Goal: Task Accomplishment & Management: Use online tool/utility

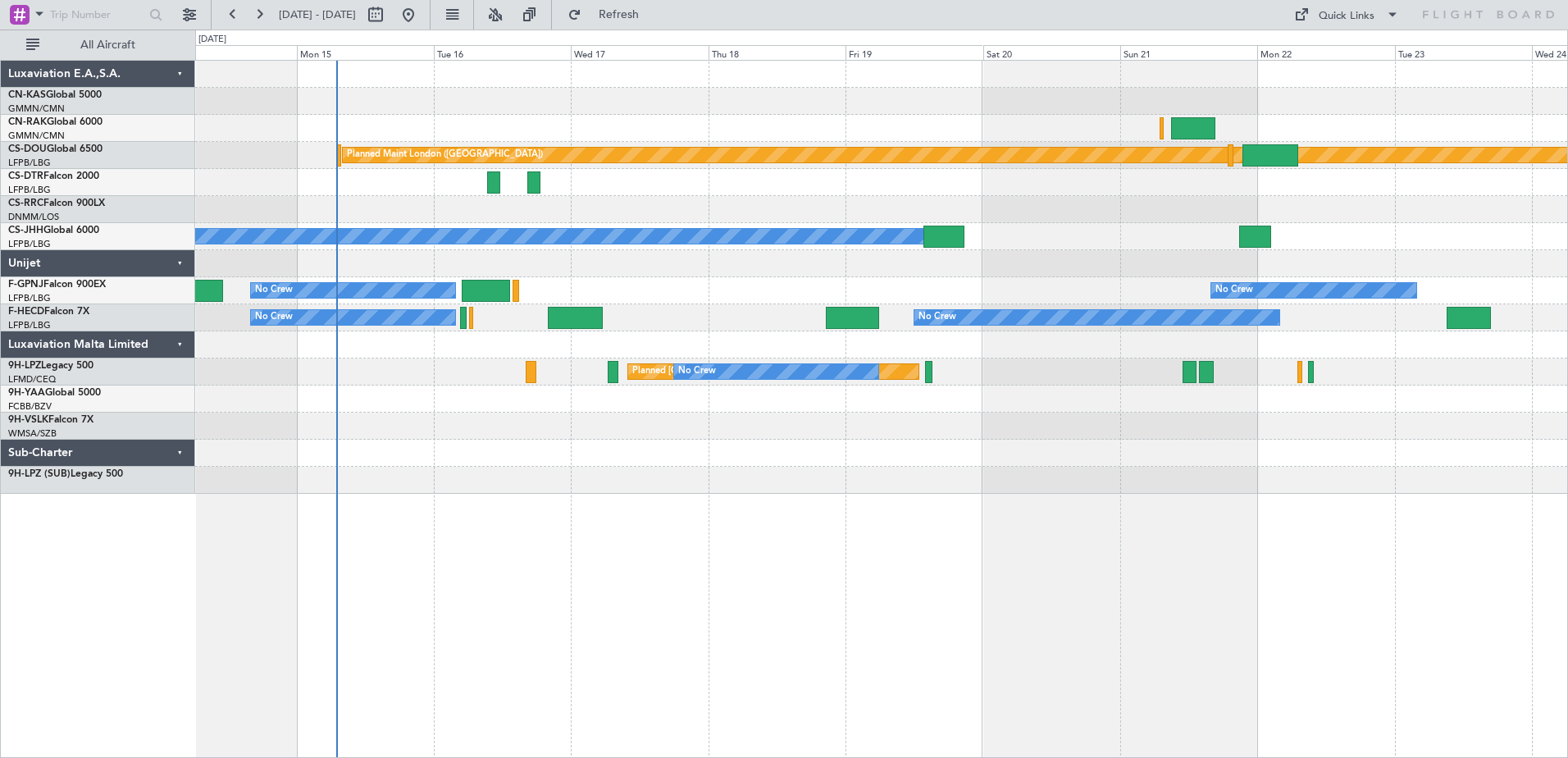
click at [814, 690] on div "Planned Maint London ([GEOGRAPHIC_DATA]) Planned Maint [GEOGRAPHIC_DATA] ([GEOG…" at bounding box center [881, 409] width 1373 height 698
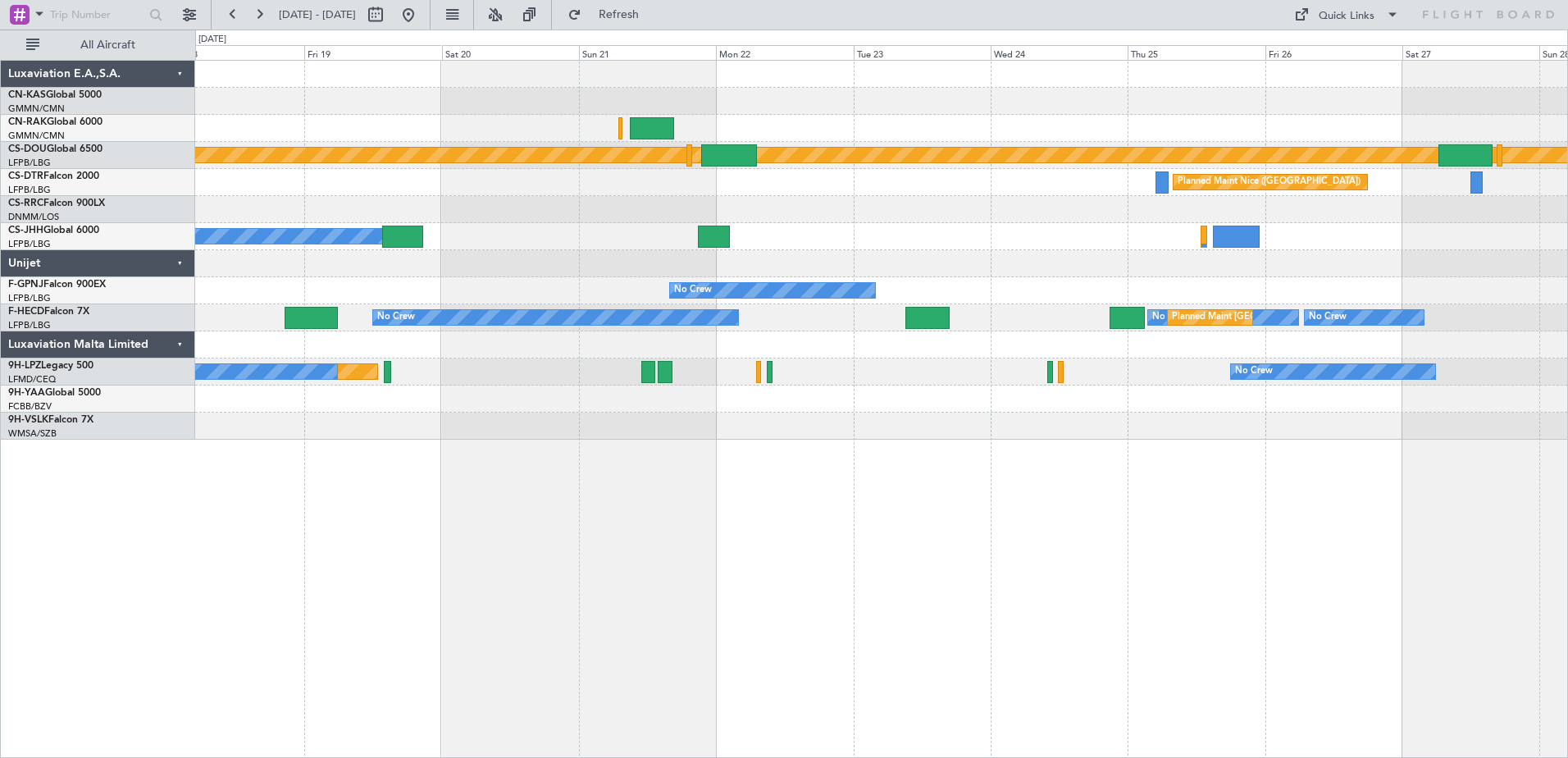
click at [904, 527] on div "Planned Maint London ([GEOGRAPHIC_DATA]) Planned Maint [GEOGRAPHIC_DATA] ([GEOG…" at bounding box center [881, 409] width 1373 height 698
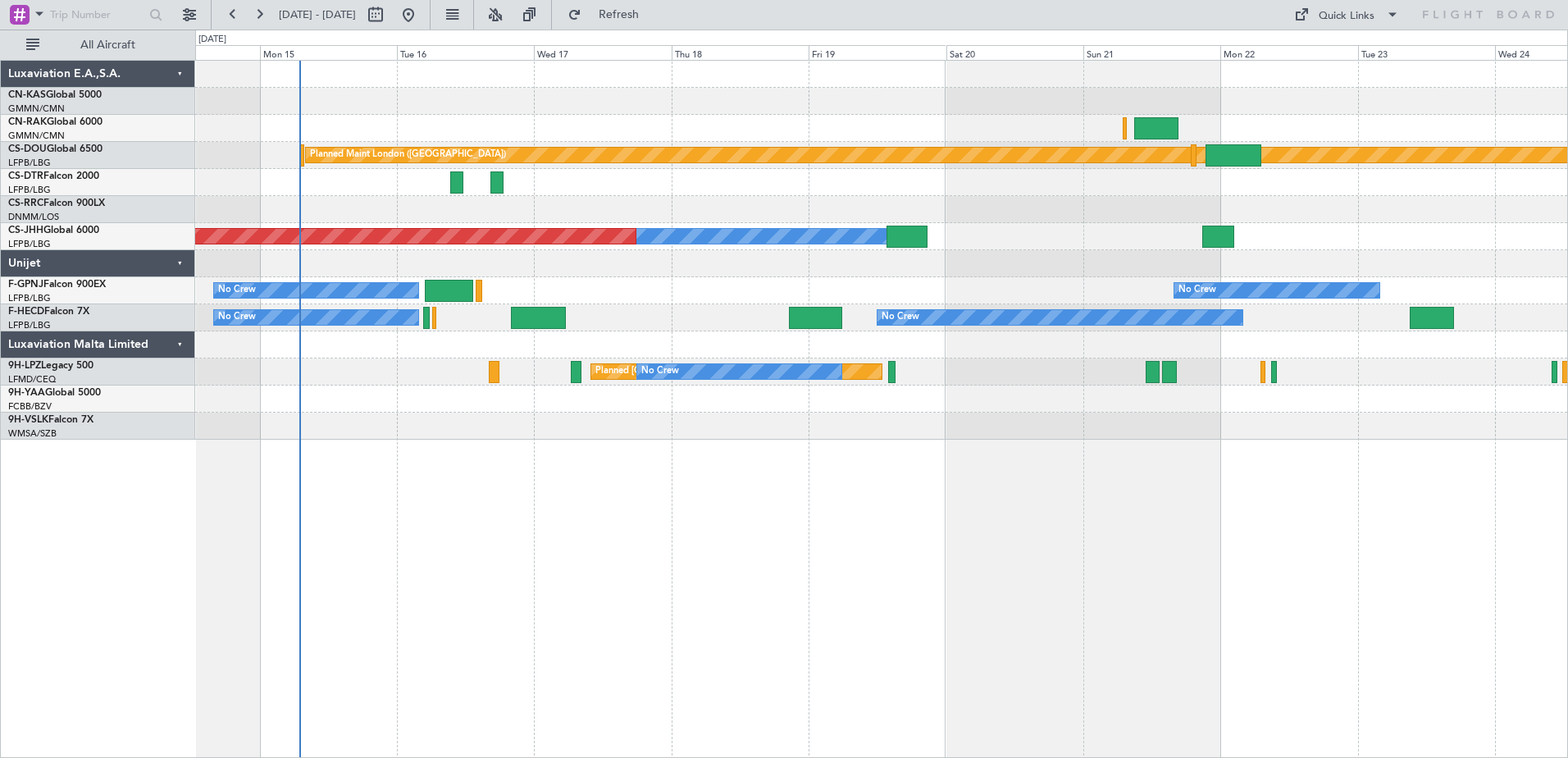
click at [1252, 538] on div "Planned Maint London ([GEOGRAPHIC_DATA]) Planned Maint [GEOGRAPHIC_DATA] ([GEOG…" at bounding box center [881, 409] width 1373 height 698
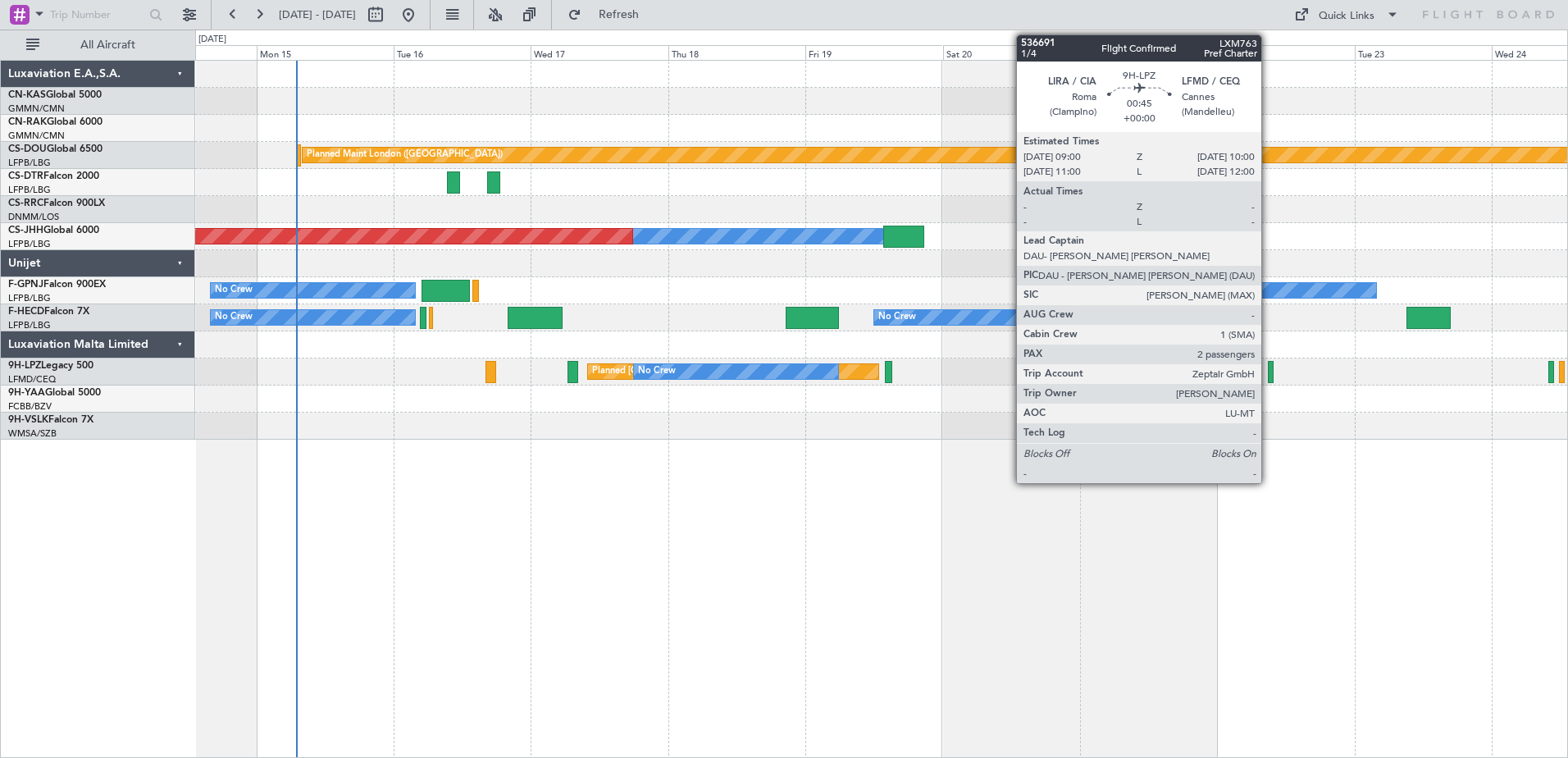
click at [1269, 366] on div at bounding box center [1270, 372] width 6 height 22
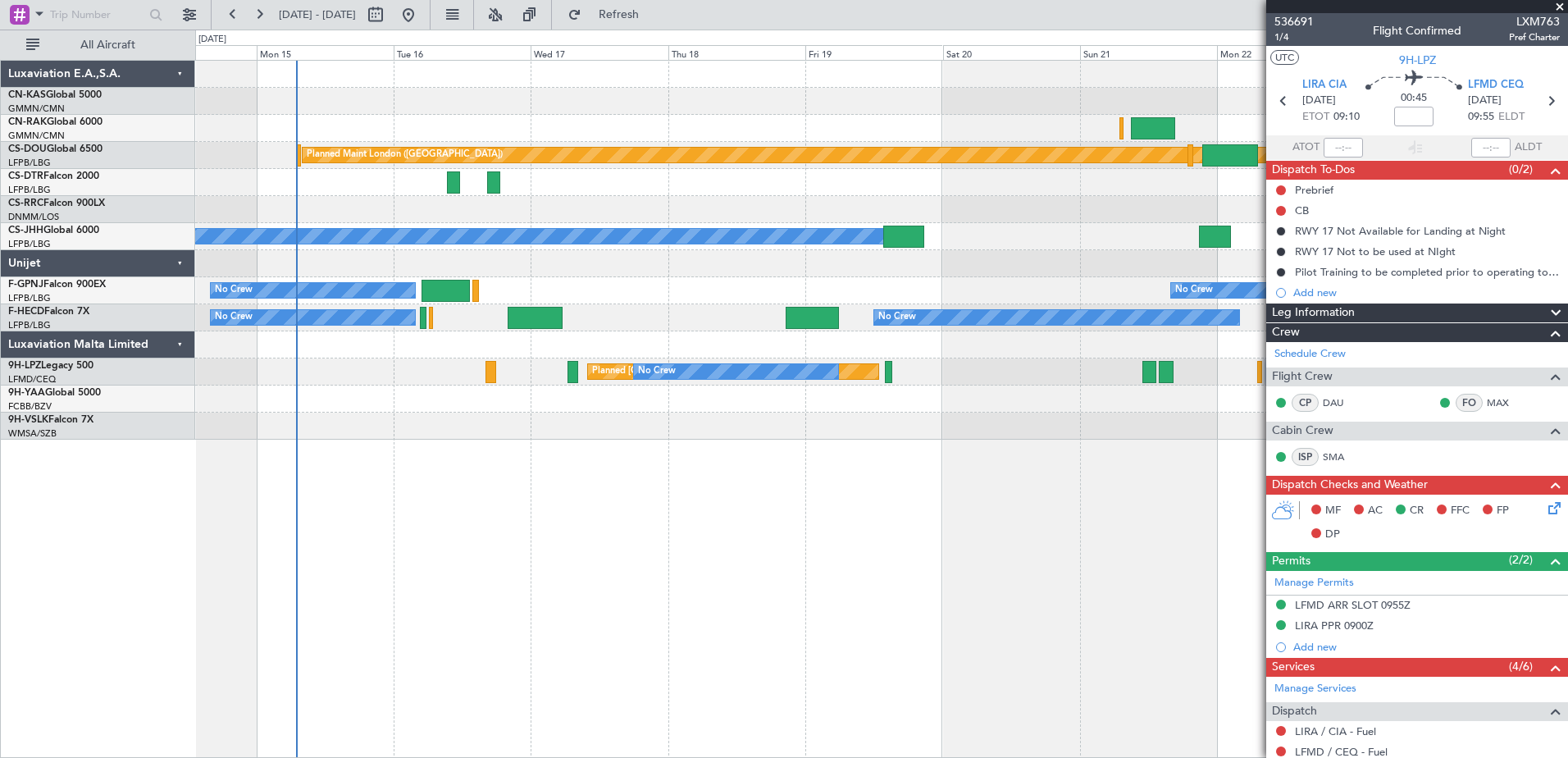
click at [1558, 3] on span at bounding box center [1559, 7] width 17 height 15
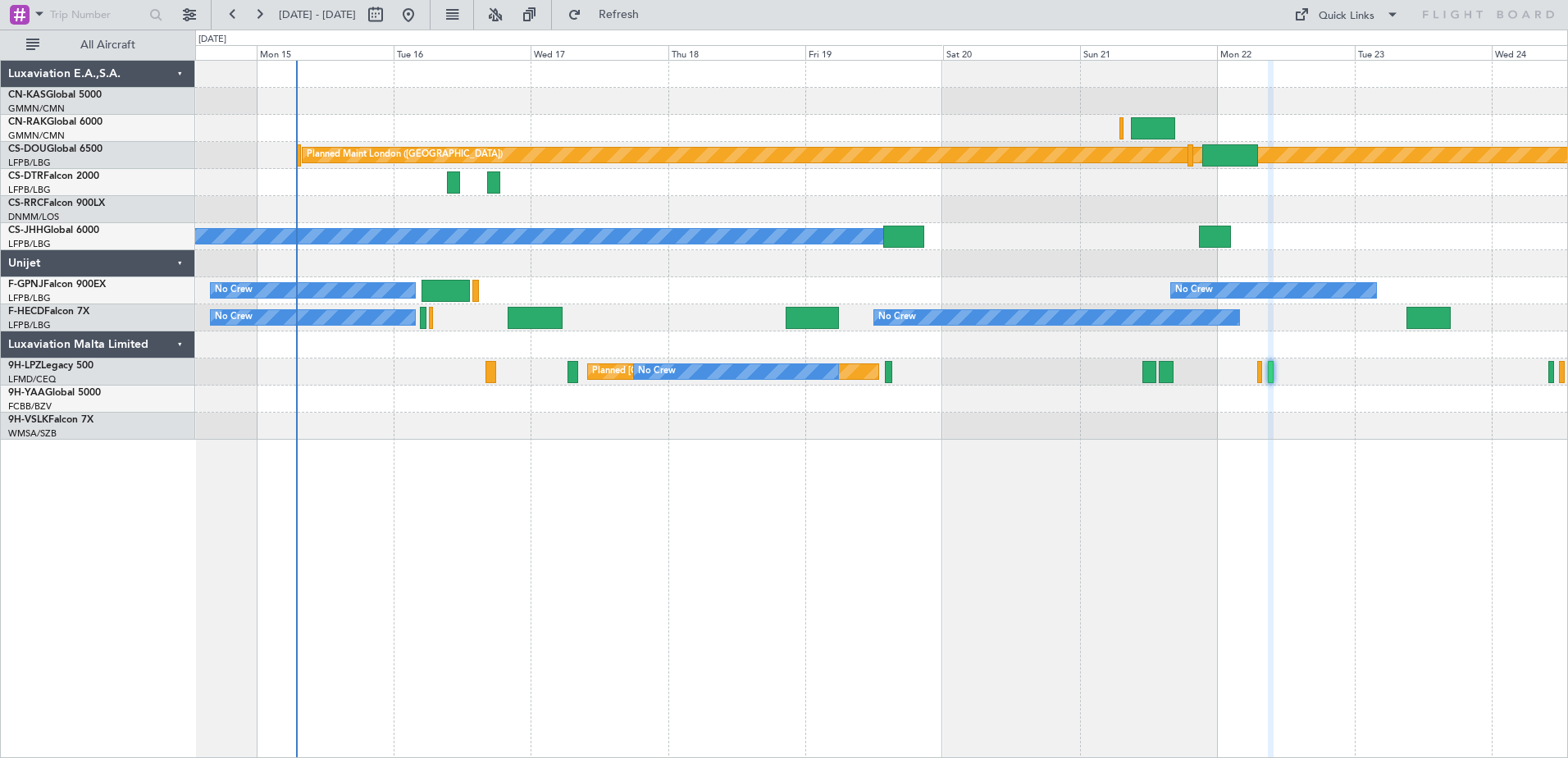
type input "0"
